Goal: Information Seeking & Learning: Learn about a topic

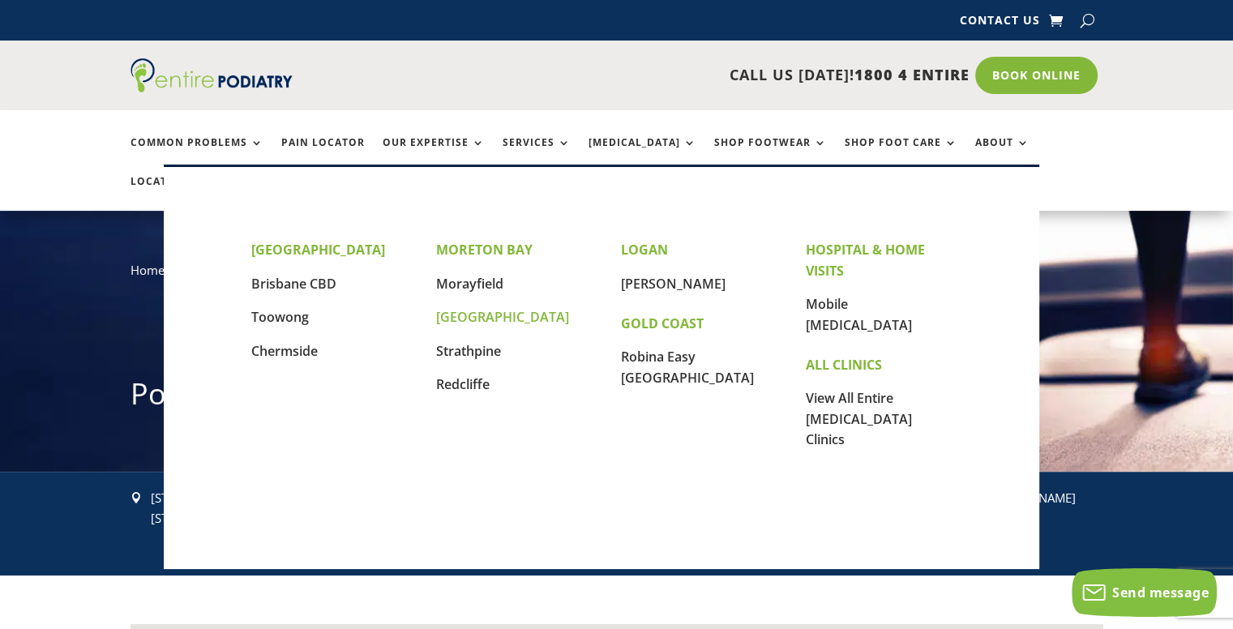
click at [492, 317] on link "[GEOGRAPHIC_DATA]" at bounding box center [502, 317] width 133 height 18
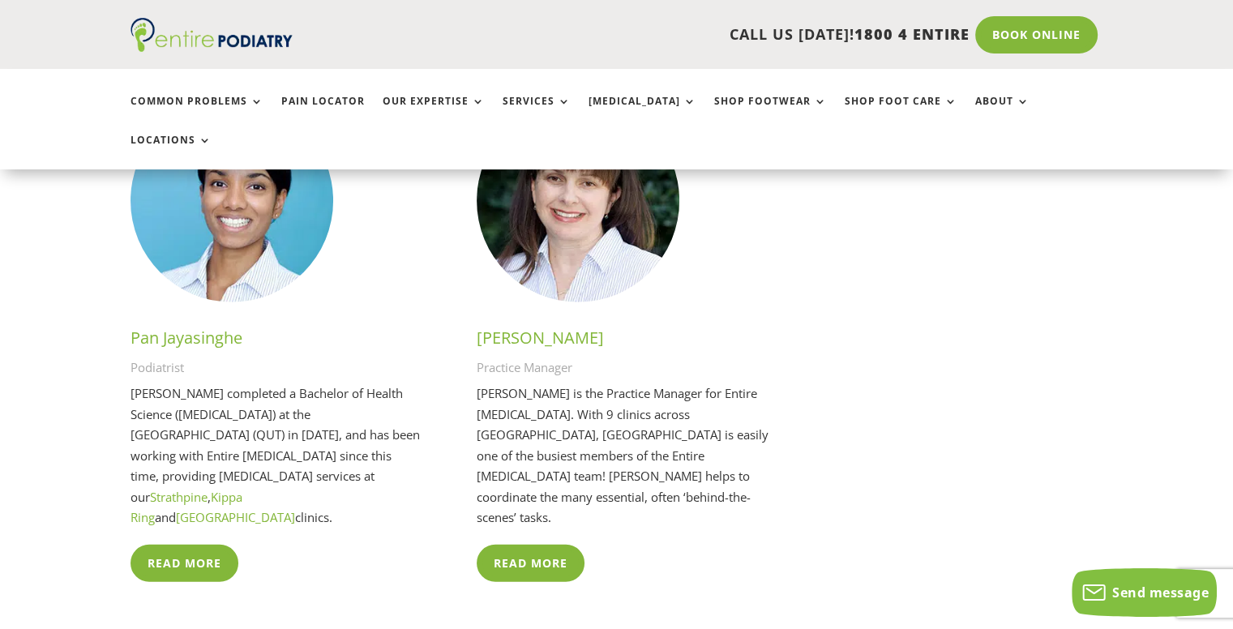
scroll to position [3835, 0]
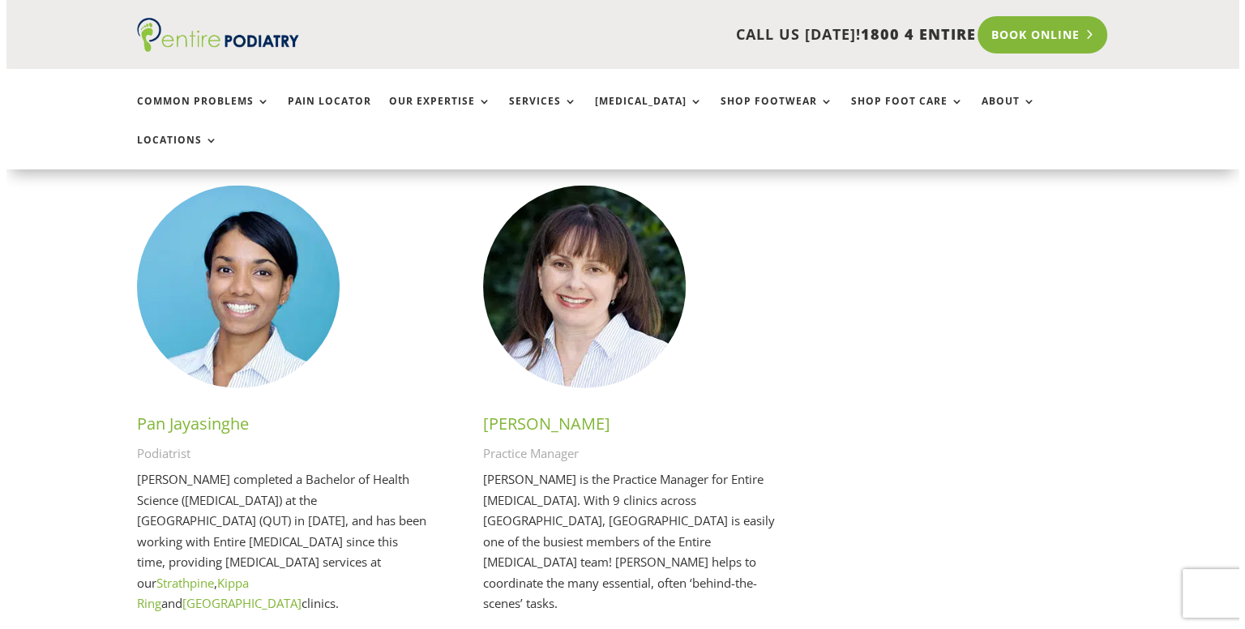
scroll to position [3835, 0]
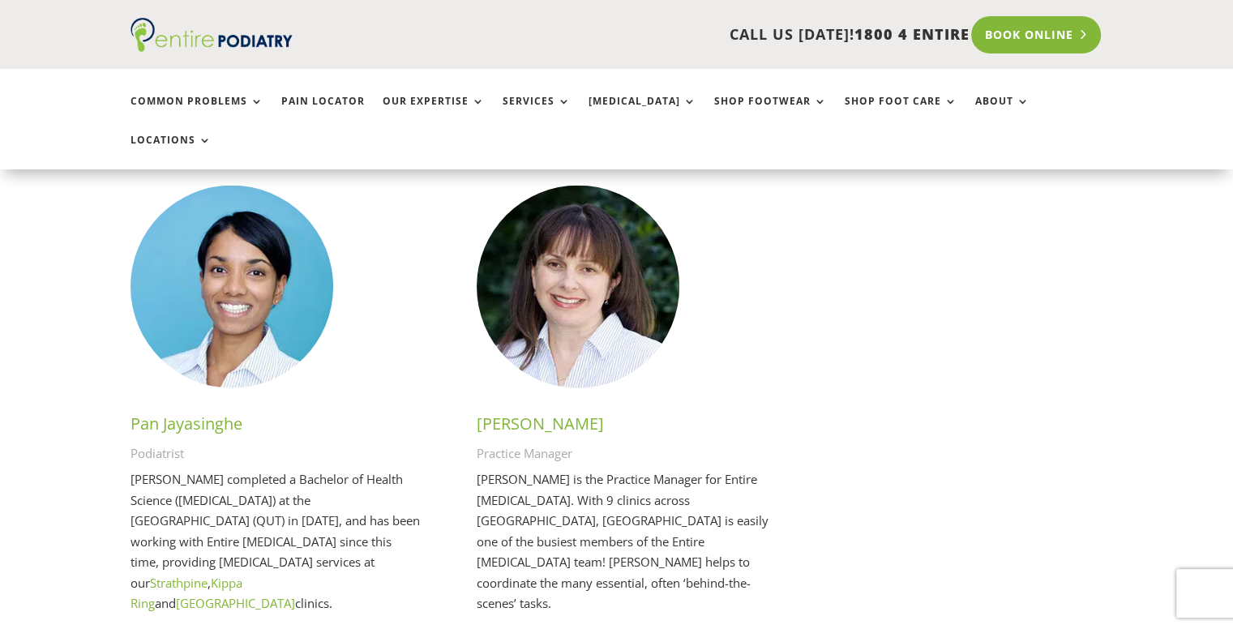
click at [1015, 33] on link "Book Online" at bounding box center [1036, 34] width 130 height 37
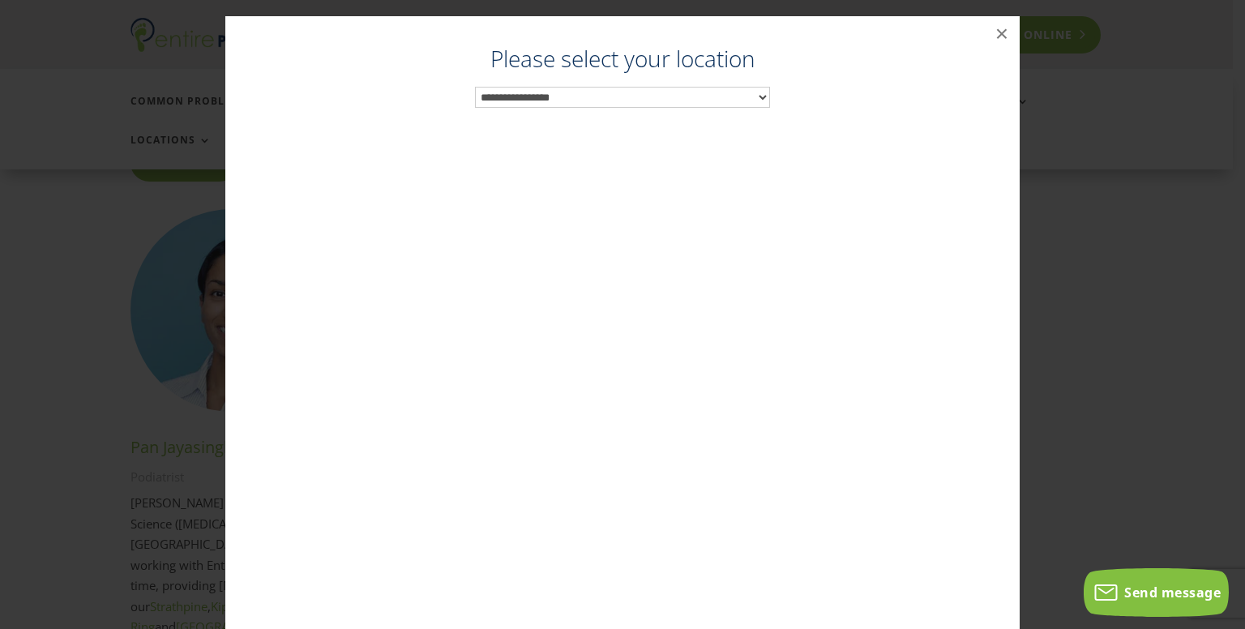
scroll to position [3789, 0]
click at [703, 98] on select "**********" at bounding box center [622, 97] width 295 height 21
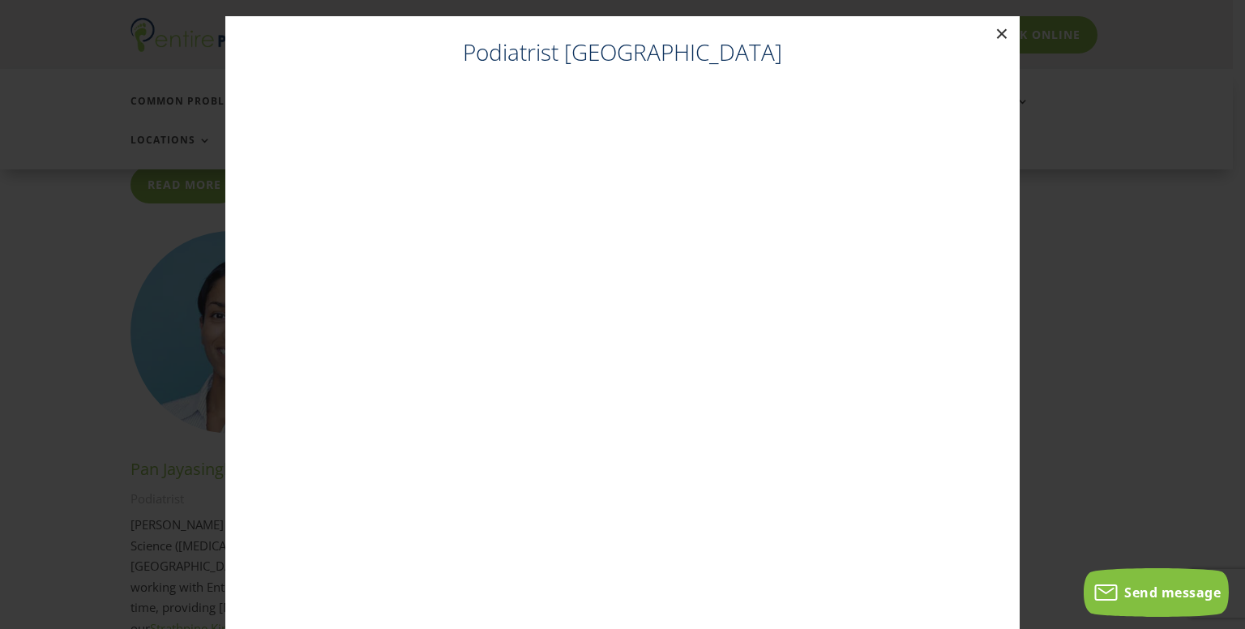
click at [990, 33] on button "×" at bounding box center [1002, 34] width 36 height 36
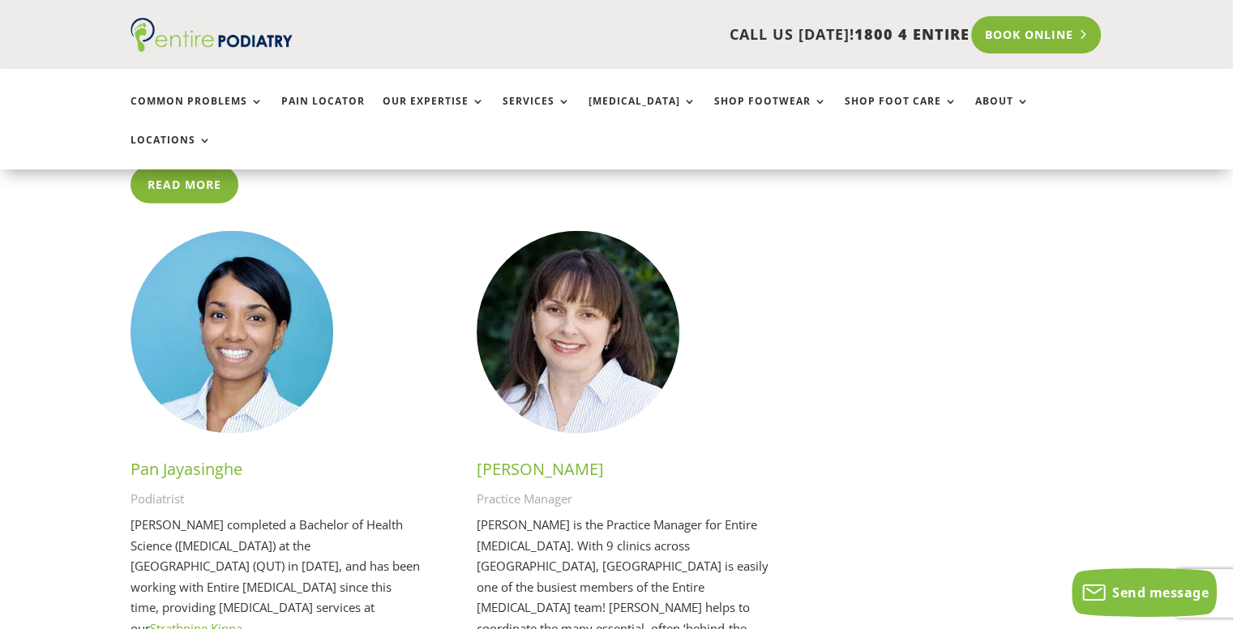
click at [1022, 33] on link "Book Online" at bounding box center [1036, 34] width 130 height 37
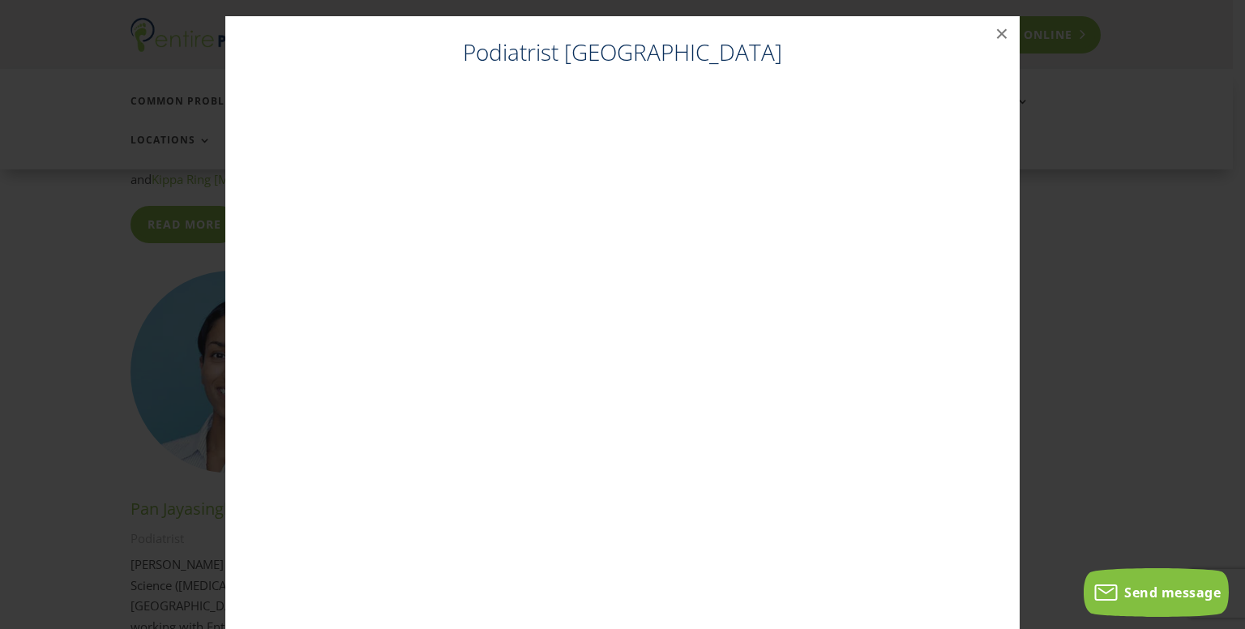
scroll to position [3744, 0]
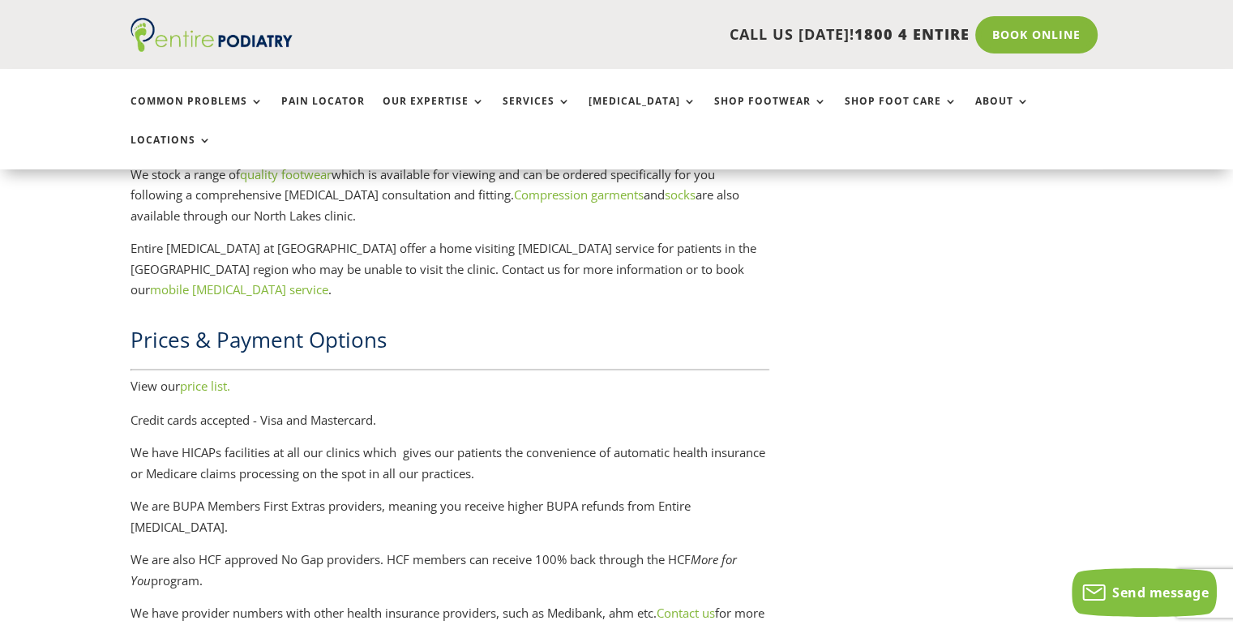
scroll to position [2696, 0]
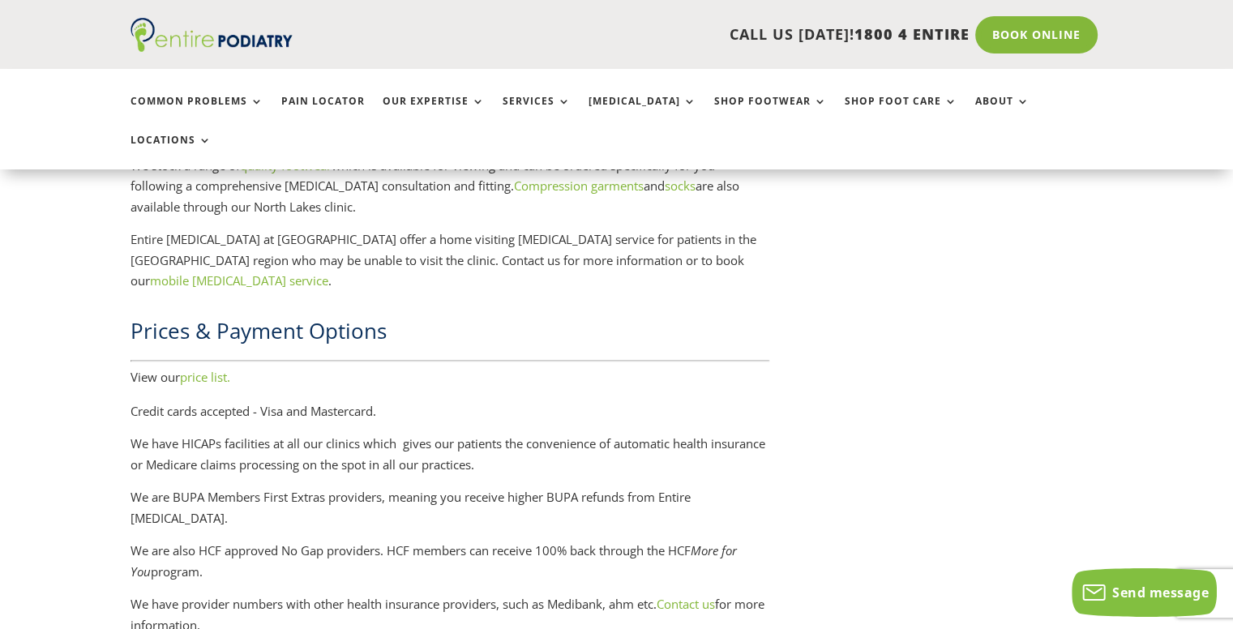
click at [211, 369] on link "price list." at bounding box center [205, 377] width 50 height 16
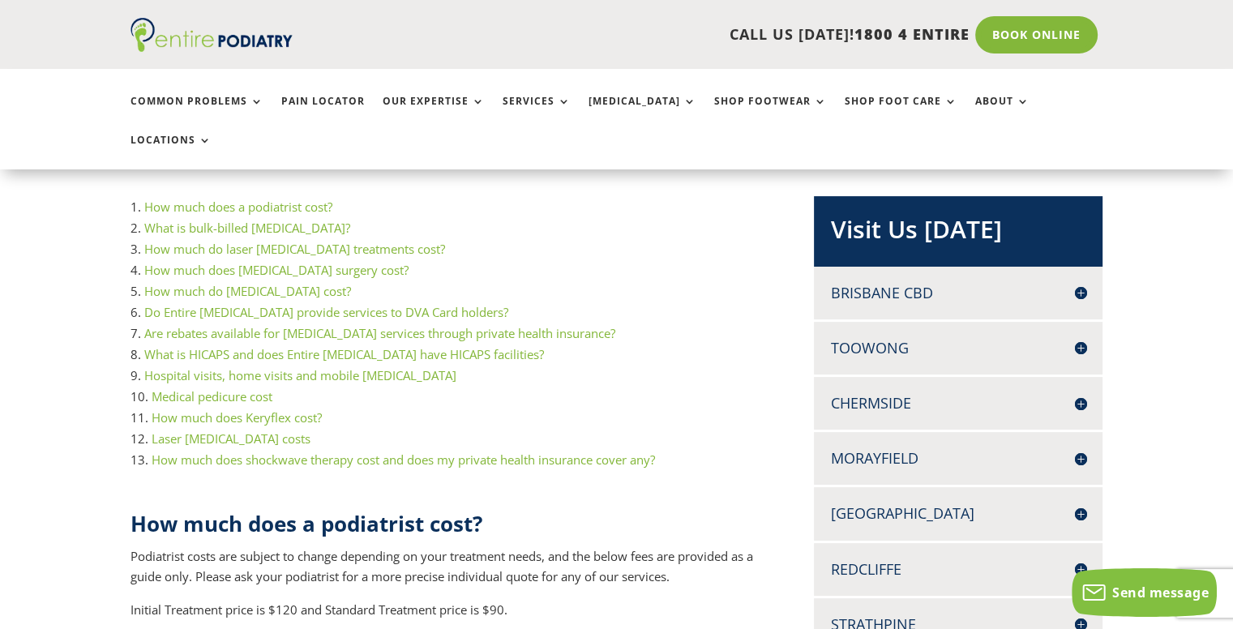
click at [198, 220] on link "What is bulk-billed [MEDICAL_DATA]?" at bounding box center [247, 228] width 206 height 16
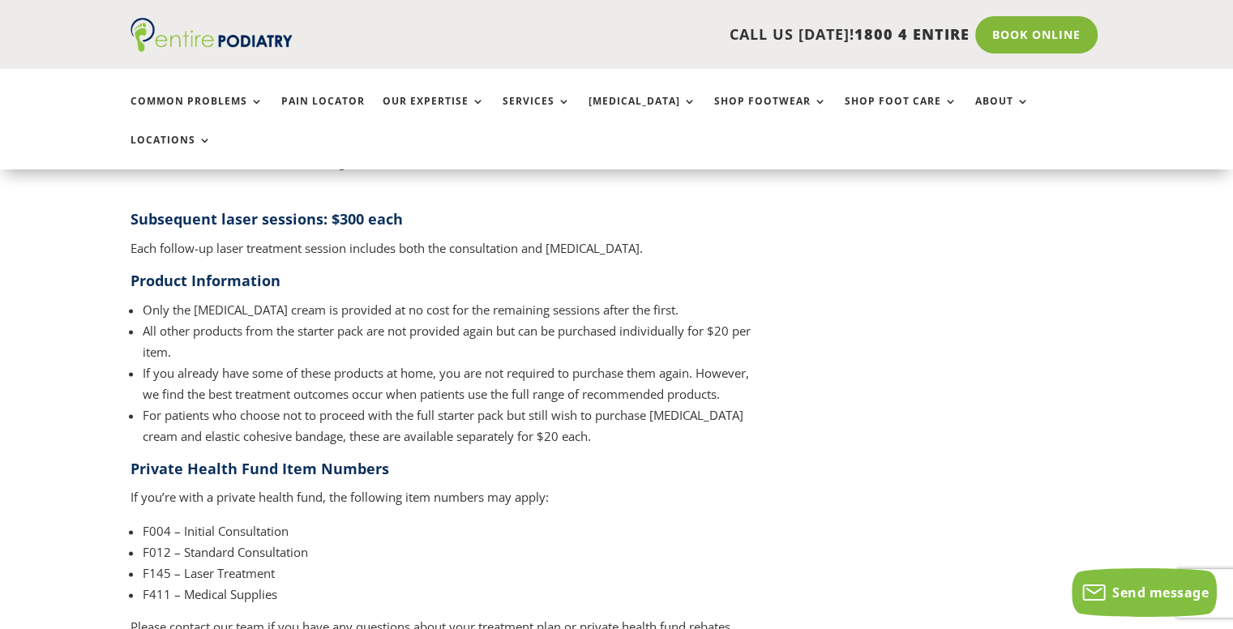
scroll to position [2271, 0]
